Goal: Task Accomplishment & Management: Manage account settings

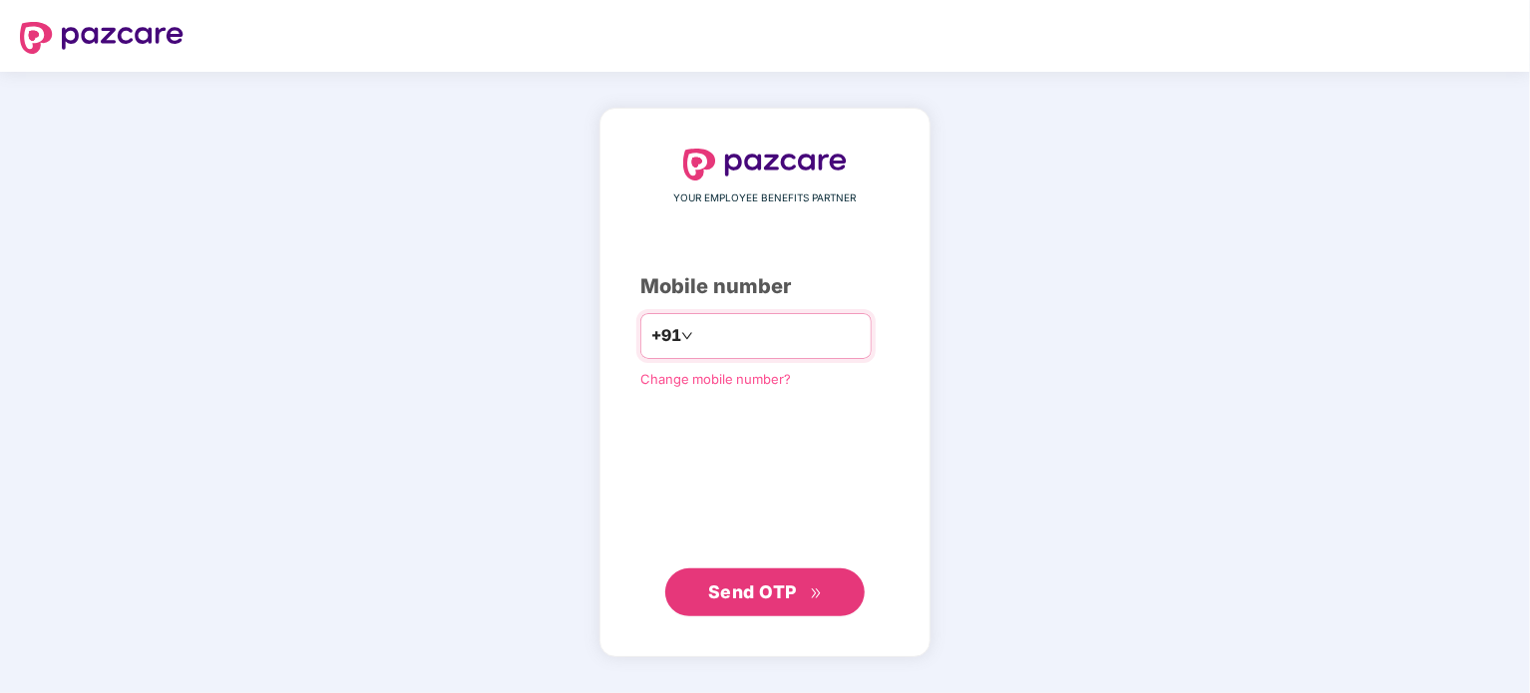
click at [797, 339] on input "number" at bounding box center [779, 336] width 164 height 32
type input "**********"
click at [778, 612] on button "Send OTP" at bounding box center [764, 591] width 199 height 48
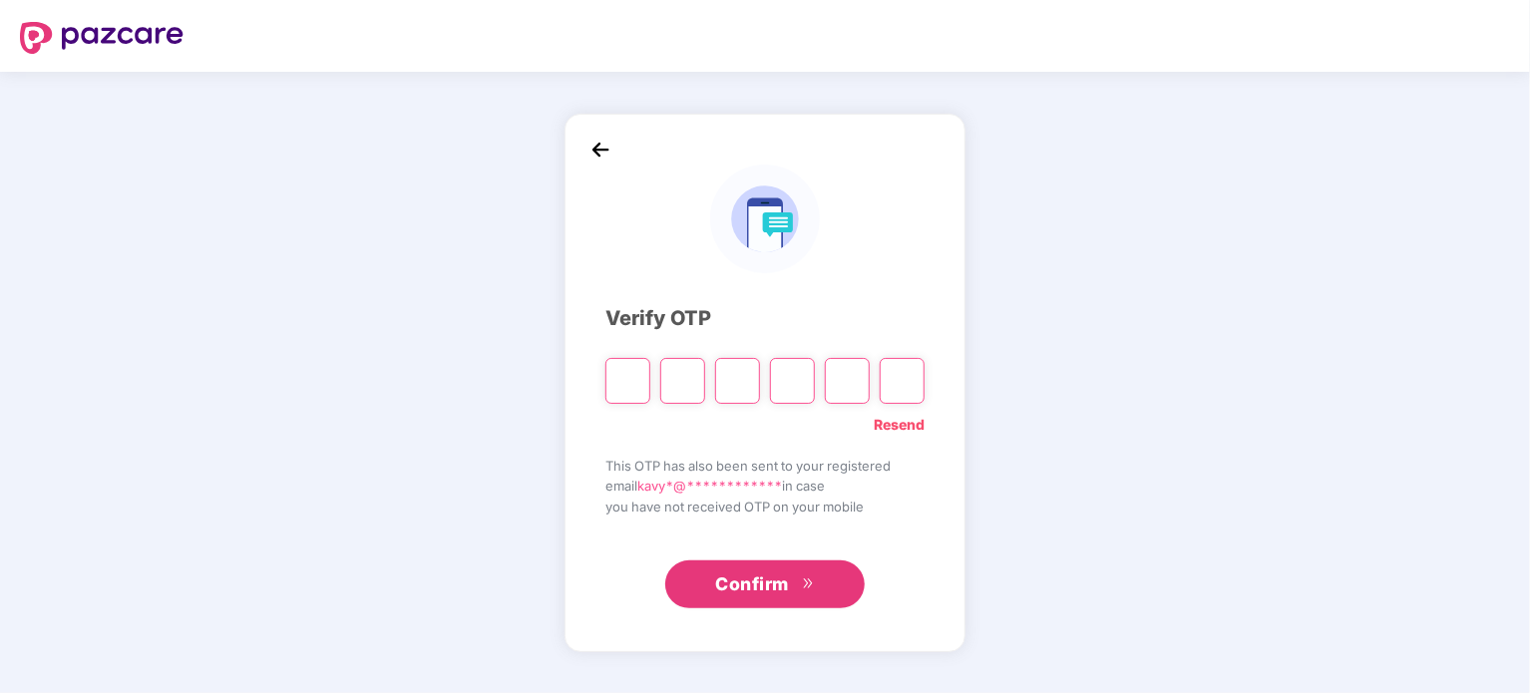
type input "*"
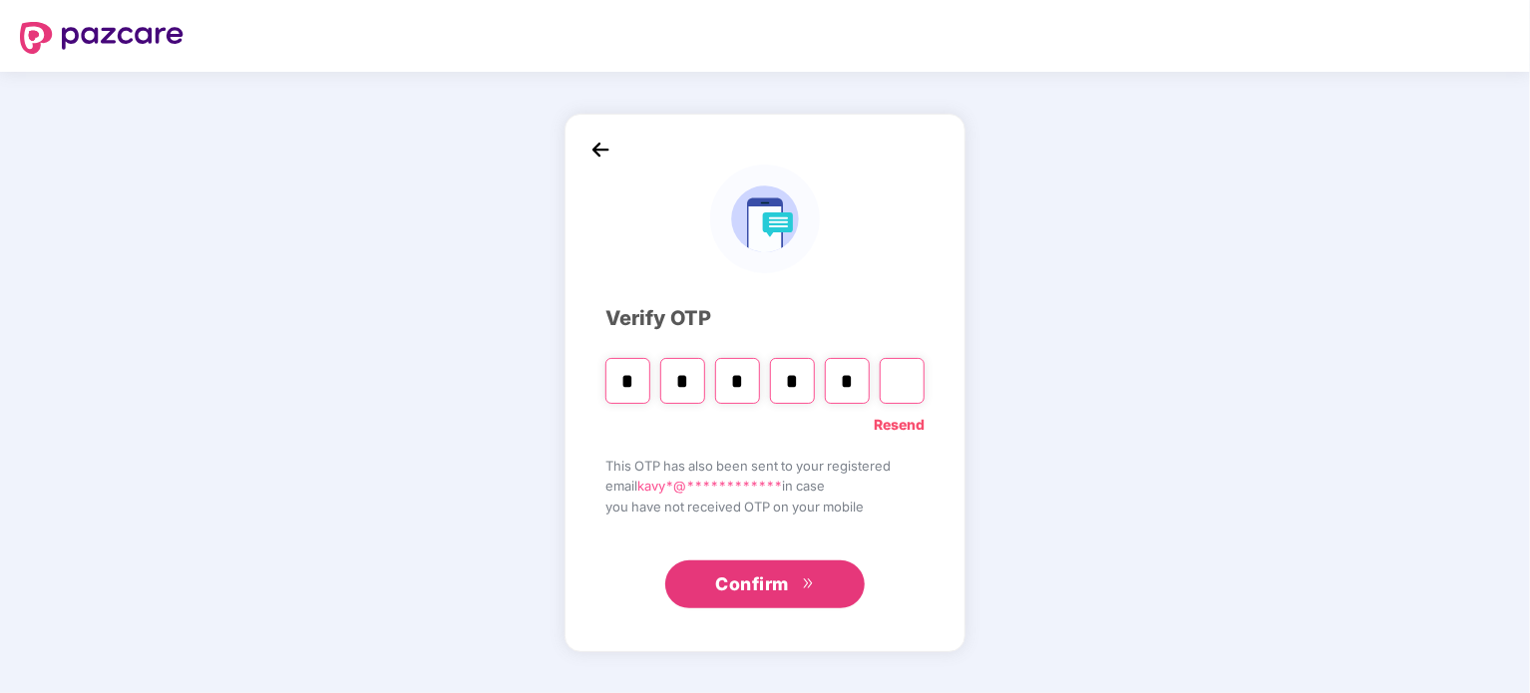
type input "*"
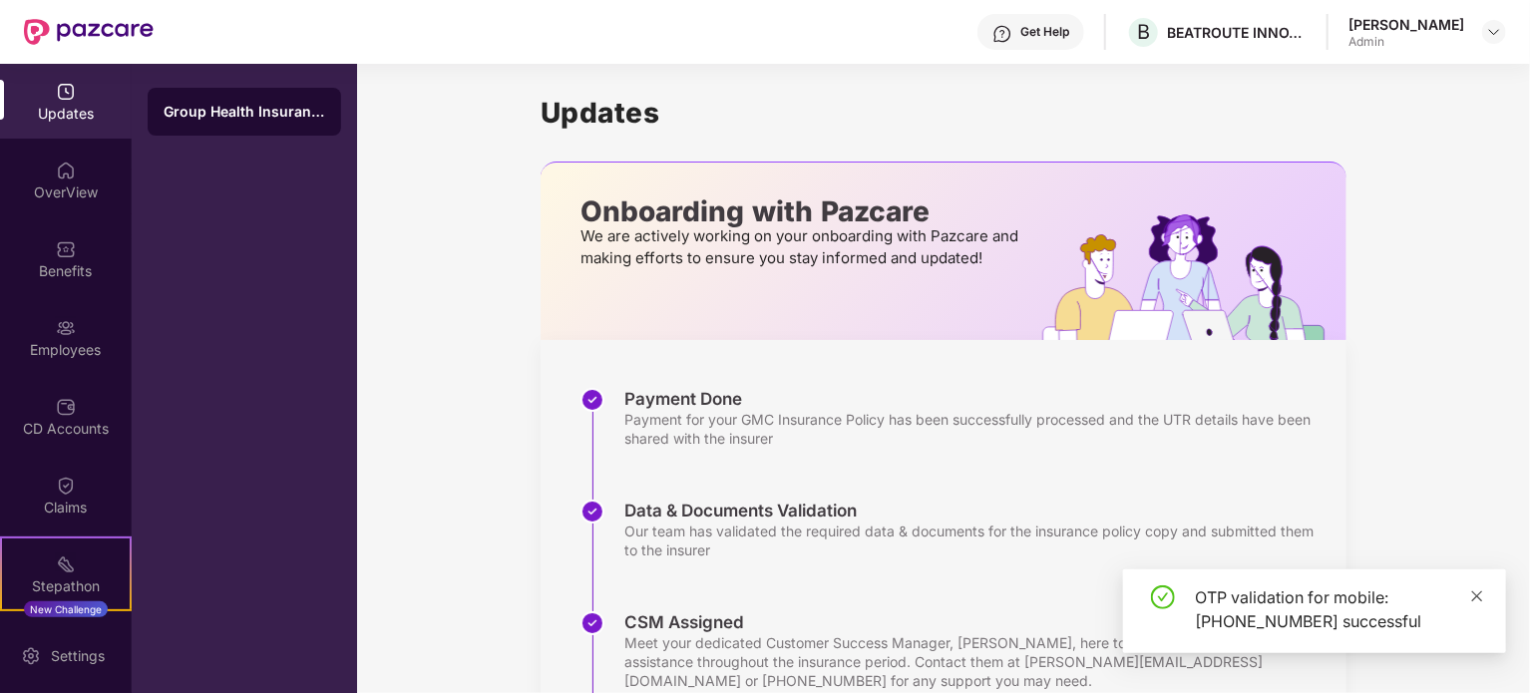
click at [1475, 601] on icon "close" at bounding box center [1477, 596] width 14 height 14
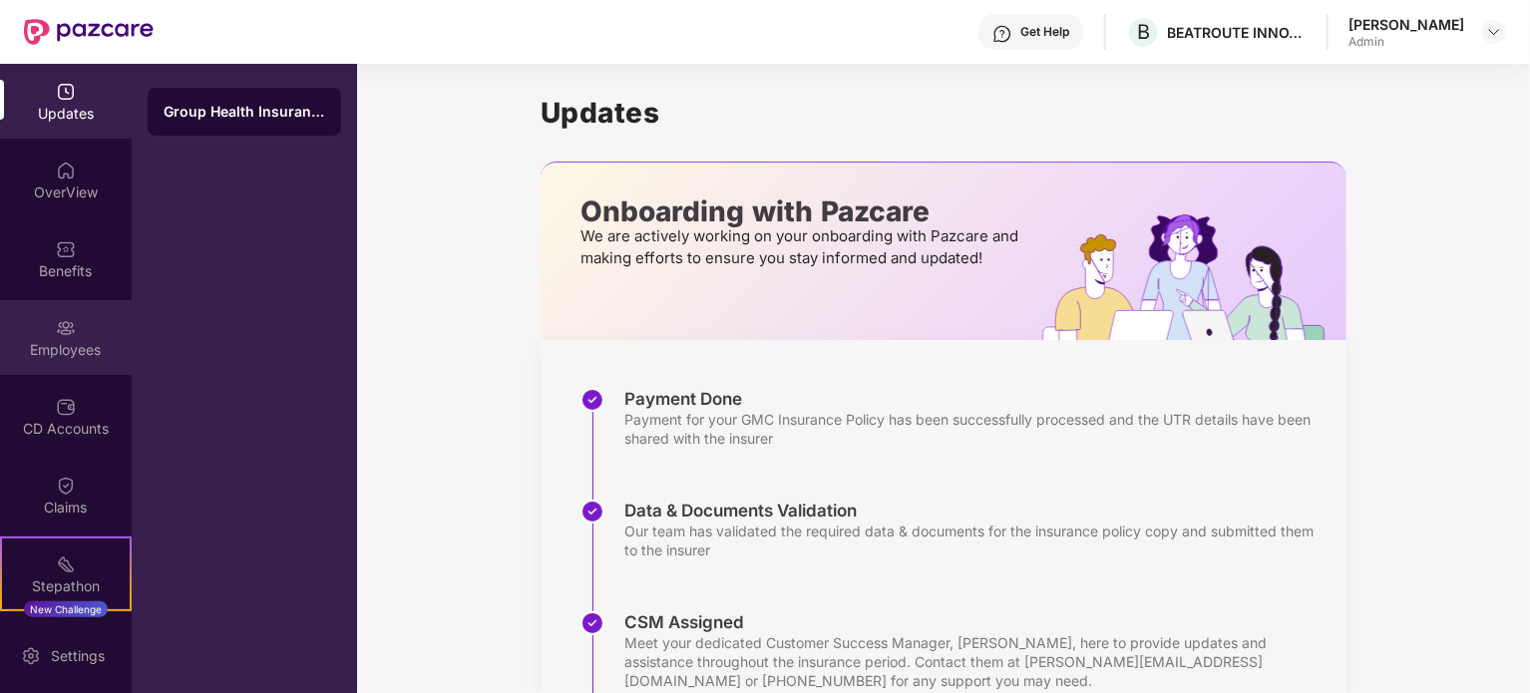
click at [80, 346] on div "Employees" at bounding box center [66, 350] width 132 height 20
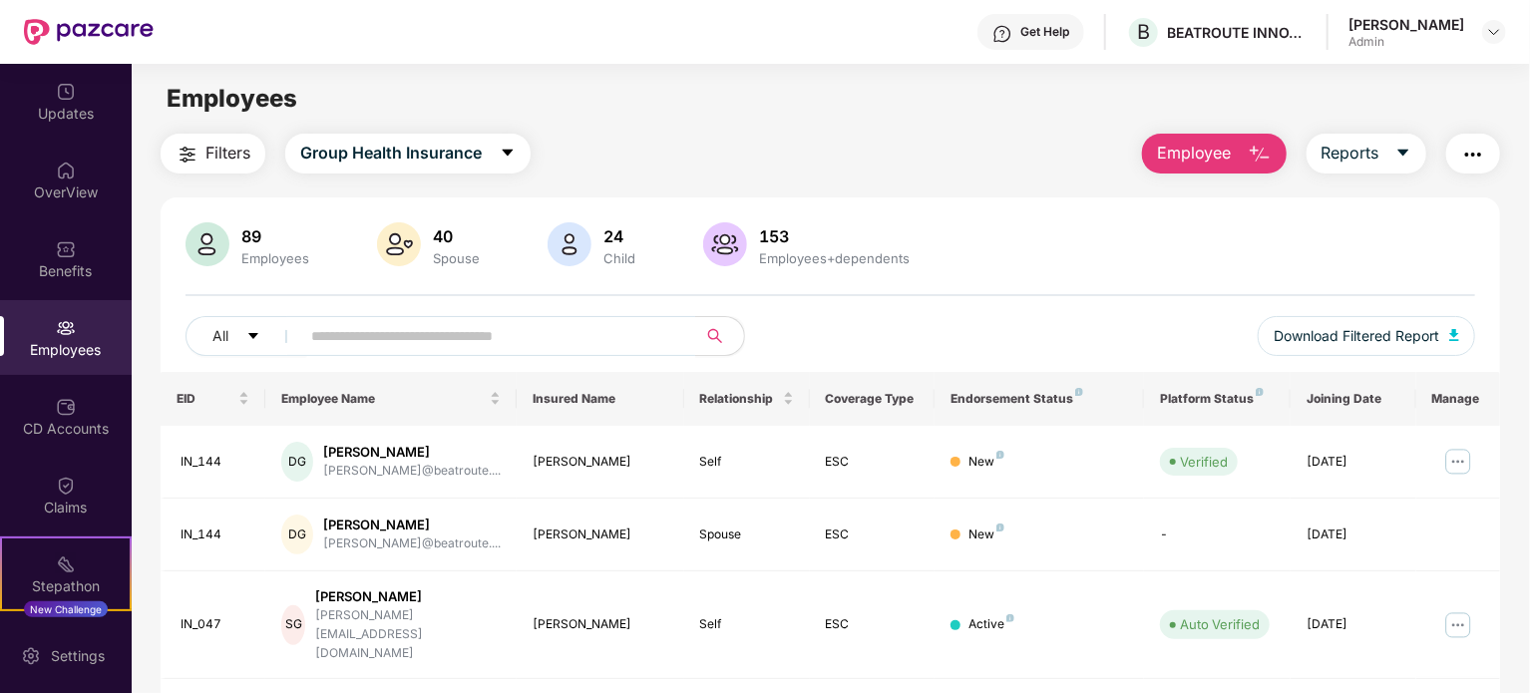
click at [1017, 296] on div "89 Employees 40 Spouse 24 Child 153 Employees+dependents All Download Filtered …" at bounding box center [830, 297] width 1339 height 150
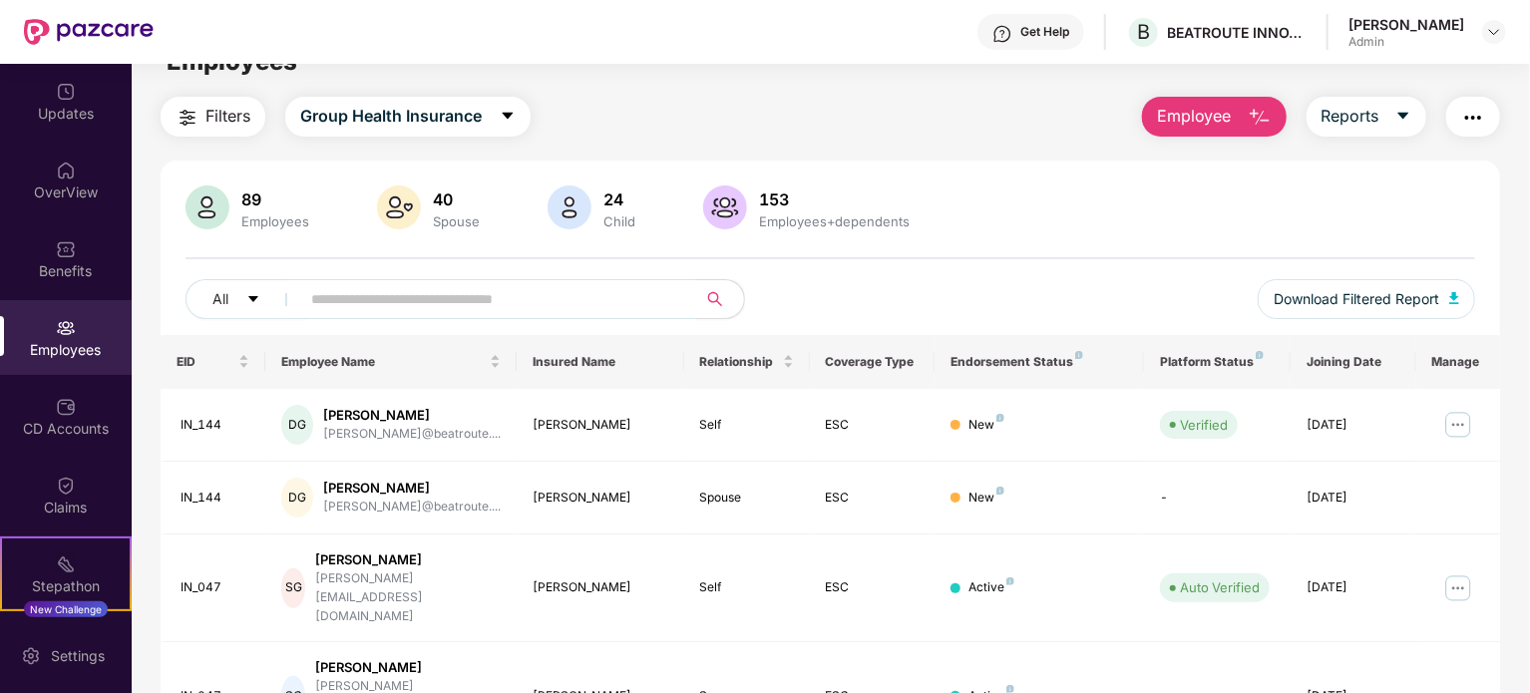
scroll to position [40, 0]
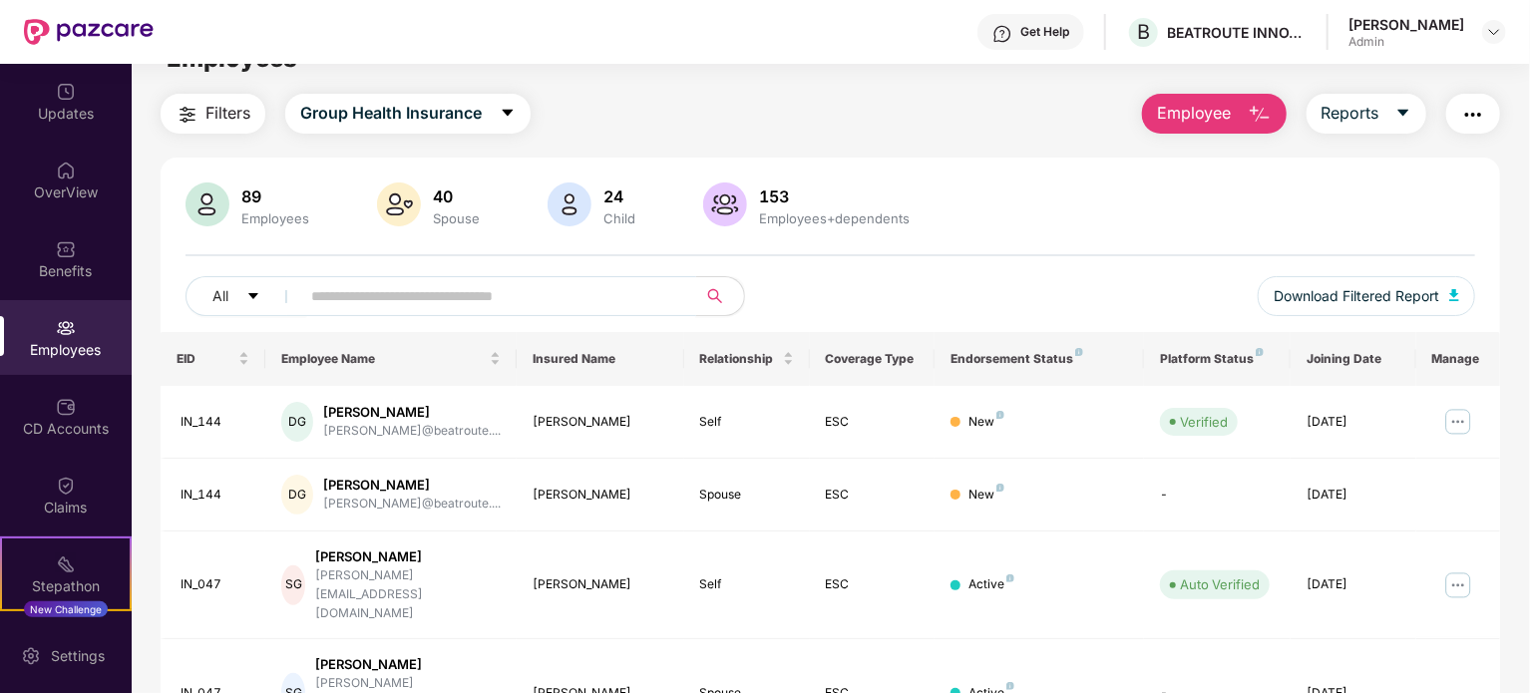
click at [576, 282] on input "text" at bounding box center [490, 296] width 358 height 30
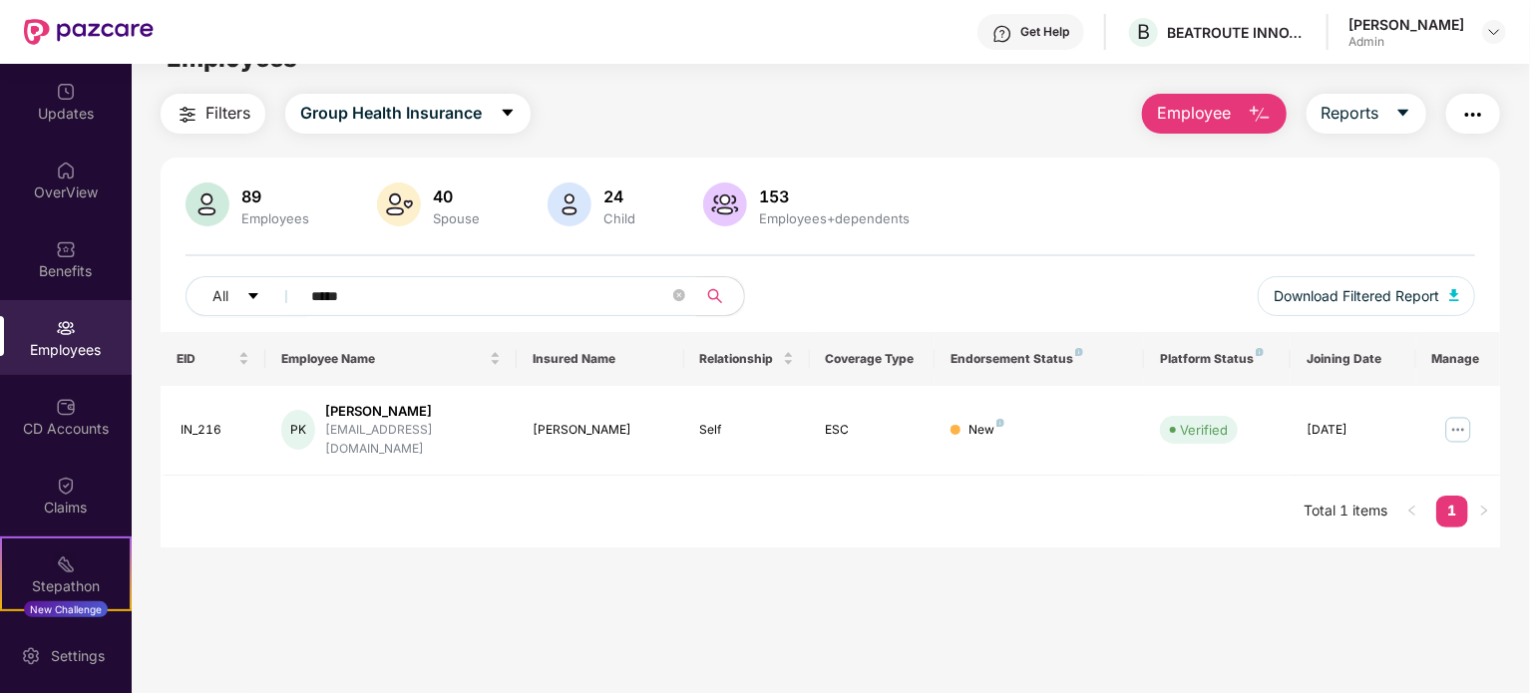
type input "*****"
